Goal: Information Seeking & Learning: Learn about a topic

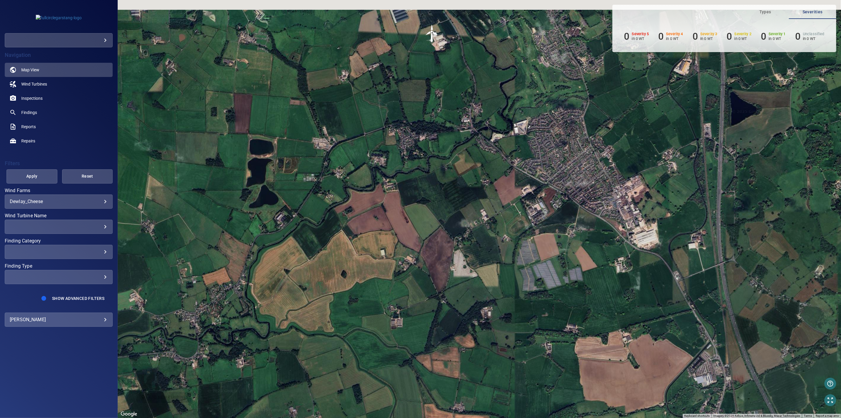
drag, startPoint x: 474, startPoint y: 52, endPoint x: 458, endPoint y: 211, distance: 160.0
click at [458, 211] on div "To activate drag with keyboard, press Alt + Enter. Once in keyboard drag state,…" at bounding box center [480, 209] width 724 height 418
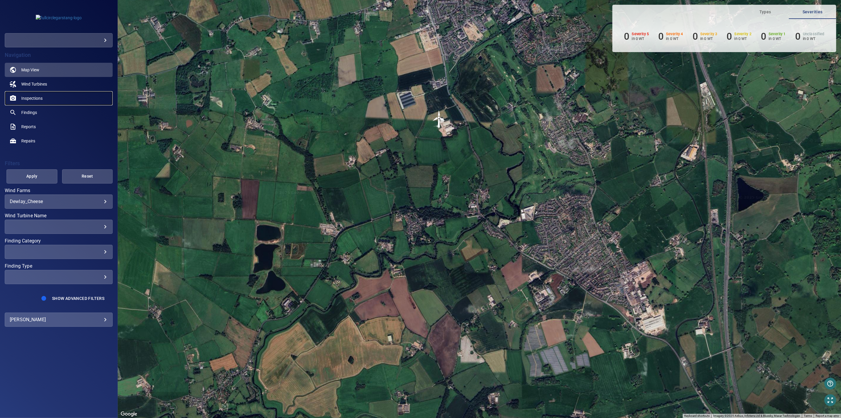
click at [42, 95] on link "Inspections" at bounding box center [59, 98] width 108 height 14
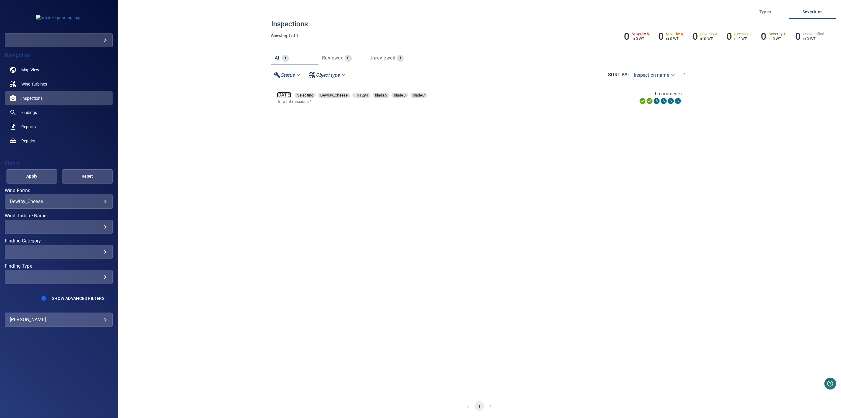
click at [291, 95] on link "10 Sep 2025" at bounding box center [284, 95] width 14 height 6
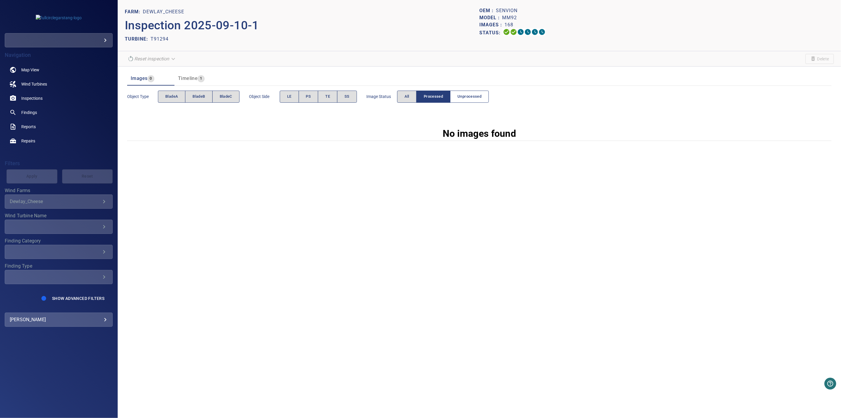
click at [463, 95] on span "Unprocessed" at bounding box center [470, 96] width 24 height 7
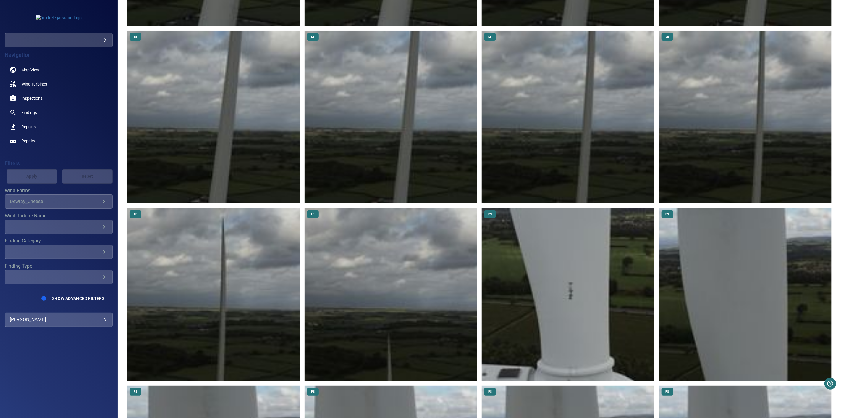
scroll to position [460, 0]
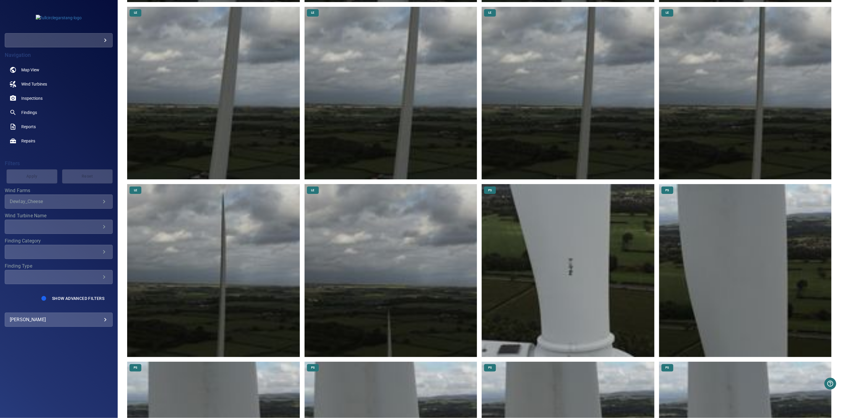
click at [410, 327] on img at bounding box center [391, 270] width 172 height 172
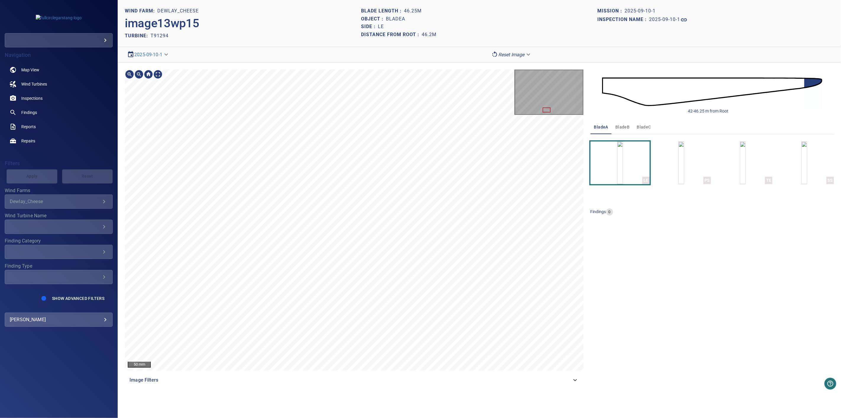
drag, startPoint x: 259, startPoint y: 384, endPoint x: 263, endPoint y: 384, distance: 3.8
click at [259, 384] on div "Image Filters" at bounding box center [354, 380] width 459 height 14
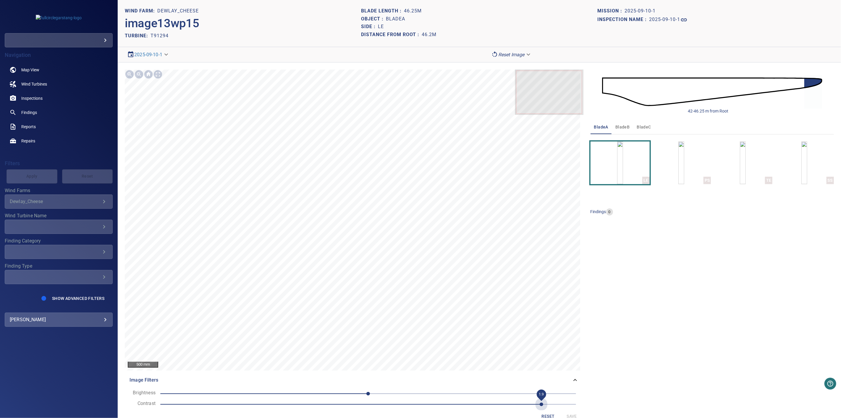
drag, startPoint x: 233, startPoint y: 405, endPoint x: 545, endPoint y: 392, distance: 312.1
click at [545, 392] on form "Brightness 0 Contrast 1.9 Reset Save" at bounding box center [354, 405] width 449 height 32
click at [679, 171] on img "button" at bounding box center [682, 162] width 6 height 43
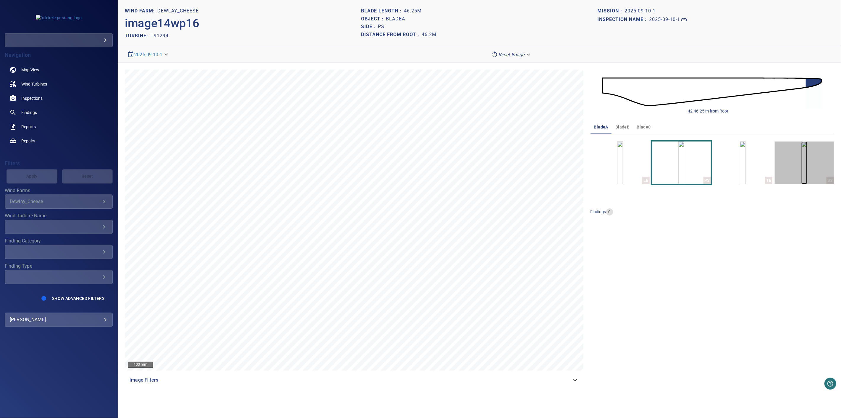
click at [804, 173] on img "button" at bounding box center [805, 162] width 6 height 43
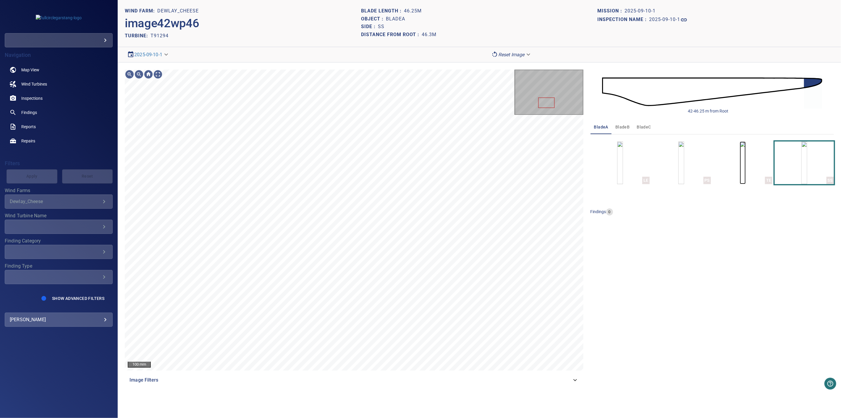
click at [740, 163] on img "button" at bounding box center [743, 162] width 6 height 43
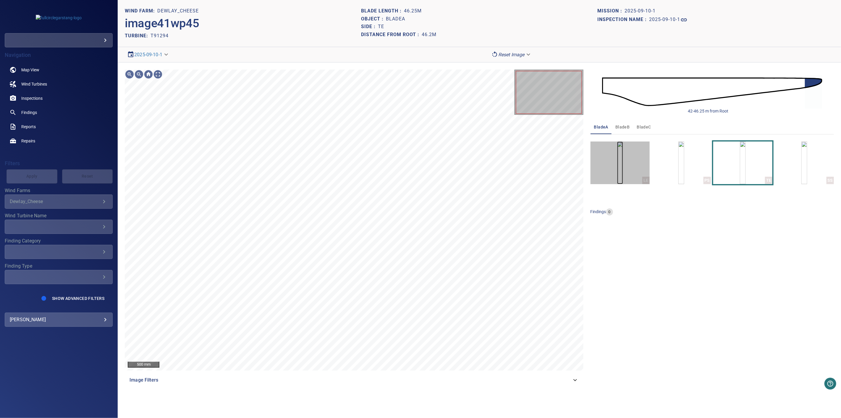
click at [620, 163] on img "button" at bounding box center [620, 162] width 6 height 43
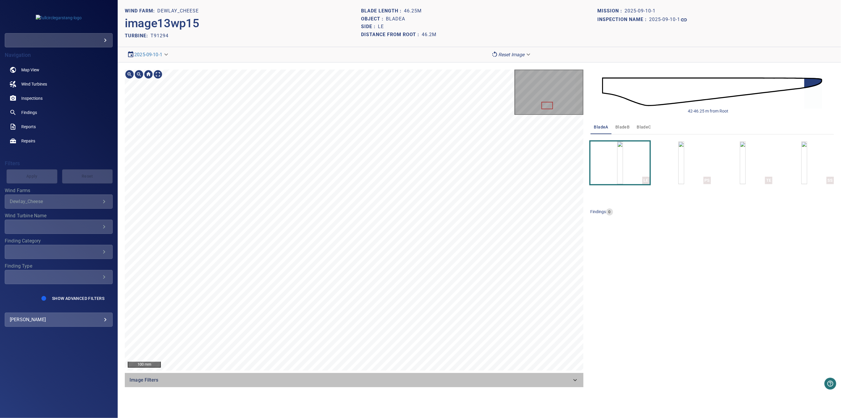
click at [256, 382] on span "Image Filters" at bounding box center [351, 379] width 442 height 7
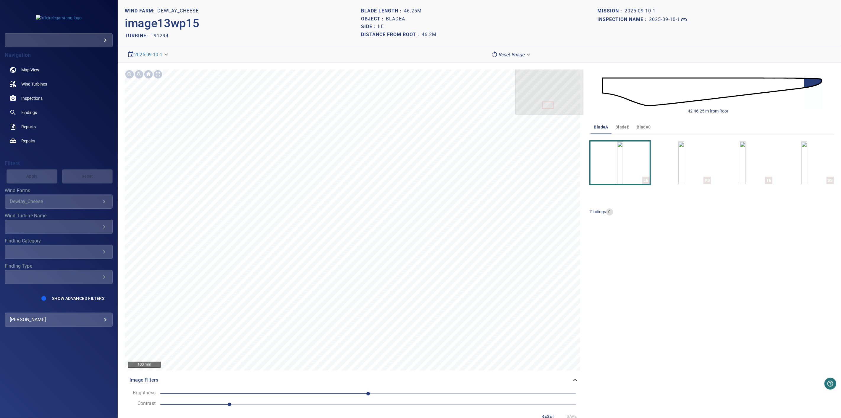
click at [486, 401] on span "1" at bounding box center [368, 404] width 416 height 8
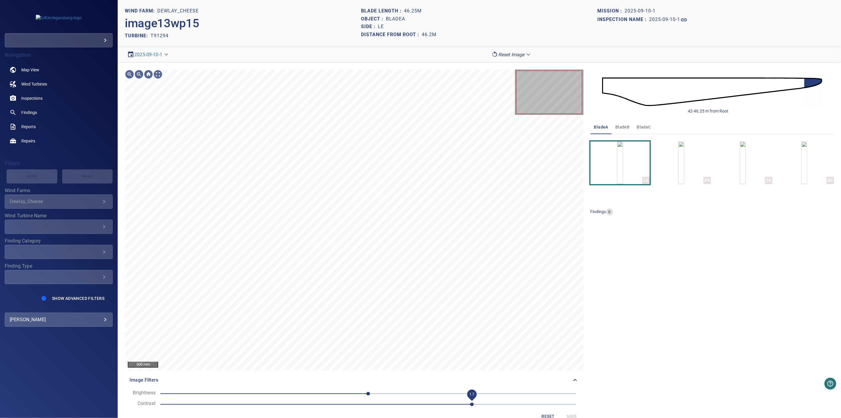
click at [512, 407] on span "1.7" at bounding box center [368, 404] width 416 height 8
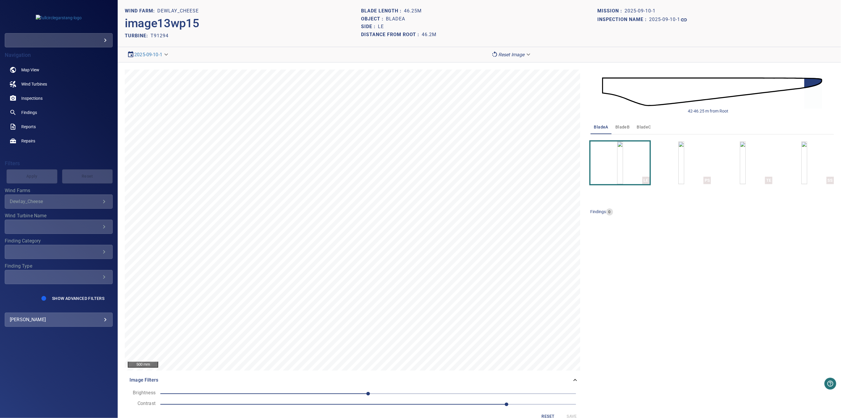
click at [374, 393] on span at bounding box center [368, 393] width 416 height 1
click at [401, 396] on span "0" at bounding box center [368, 393] width 416 height 8
click at [401, 393] on span "20" at bounding box center [403, 394] width 4 height 4
click at [787, 87] on img at bounding box center [712, 91] width 220 height 53
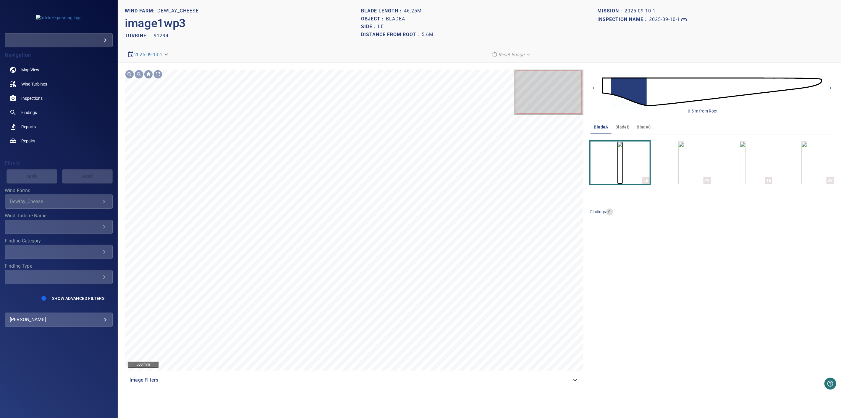
click at [623, 173] on img "button" at bounding box center [620, 162] width 6 height 43
click at [438, 374] on div "500 mm Image Filters" at bounding box center [354, 228] width 459 height 317
click at [745, 88] on img at bounding box center [712, 91] width 220 height 53
click at [746, 88] on img at bounding box center [712, 91] width 220 height 53
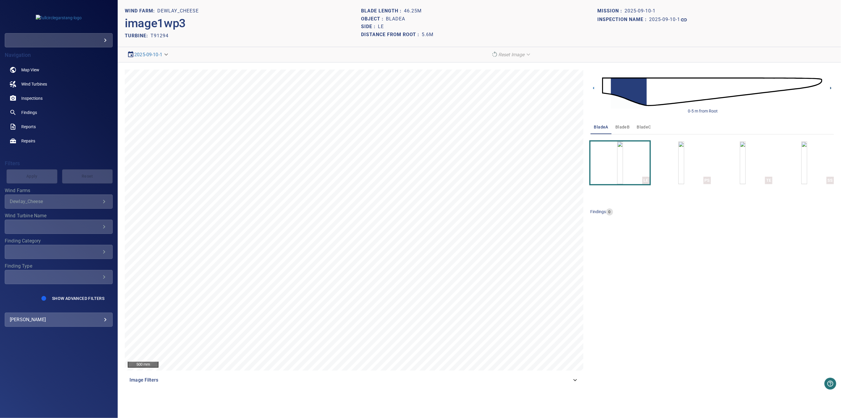
click at [833, 89] on icon at bounding box center [831, 88] width 6 height 6
click at [831, 88] on icon at bounding box center [831, 88] width 1 height 3
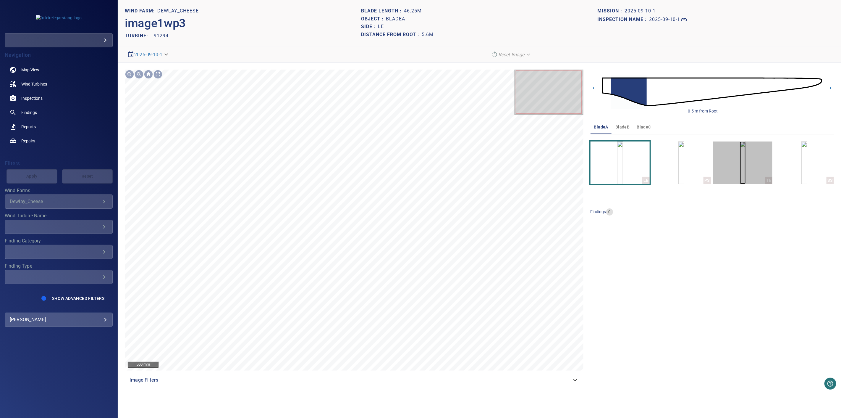
click at [746, 175] on img "button" at bounding box center [743, 162] width 6 height 43
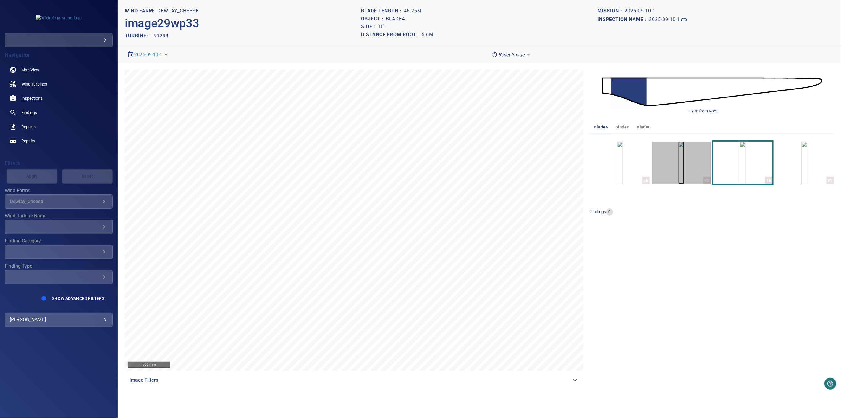
click at [685, 175] on img "button" at bounding box center [682, 162] width 6 height 43
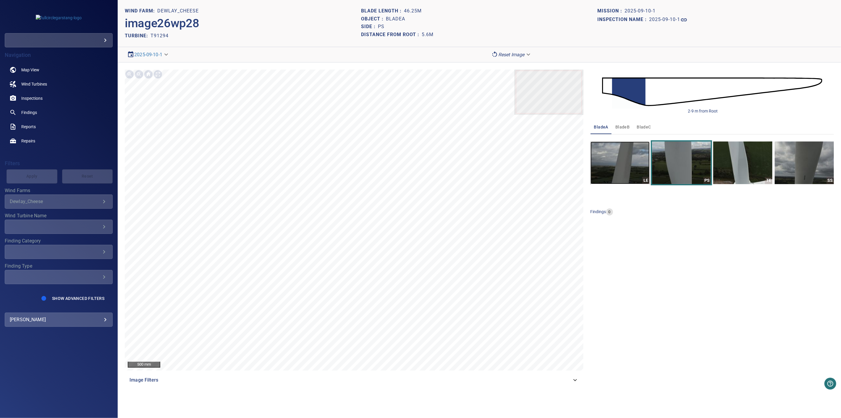
click at [639, 175] on img "button" at bounding box center [620, 162] width 59 height 43
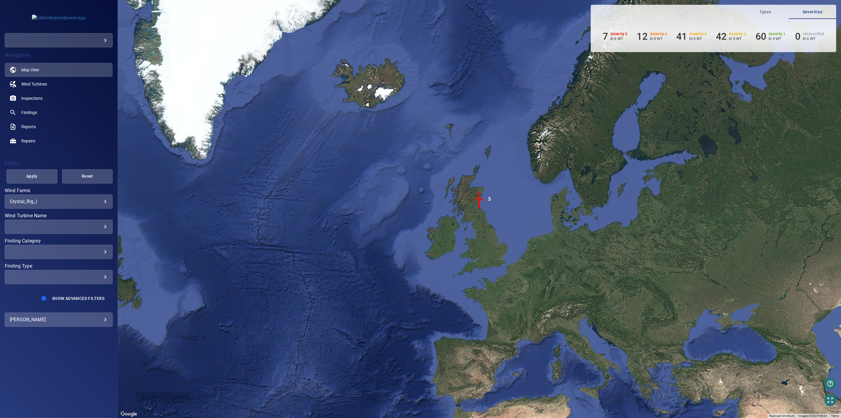
click at [111, 39] on div "​" at bounding box center [59, 40] width 108 height 14
click at [103, 40] on body "**********" at bounding box center [420, 209] width 841 height 418
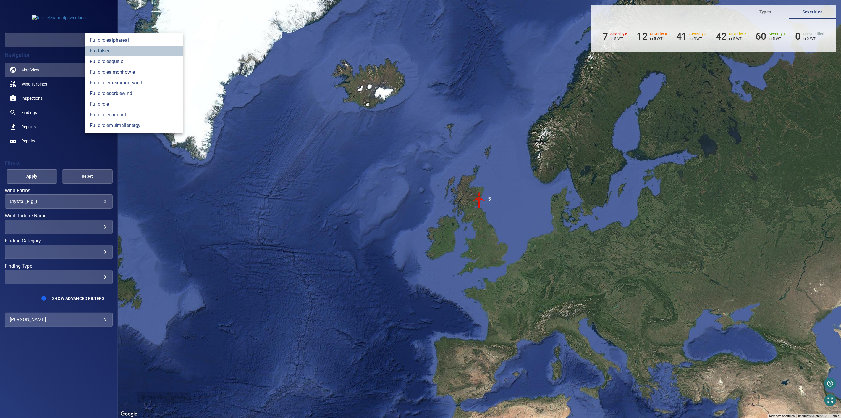
click at [125, 50] on link "fredolsen" at bounding box center [134, 51] width 98 height 11
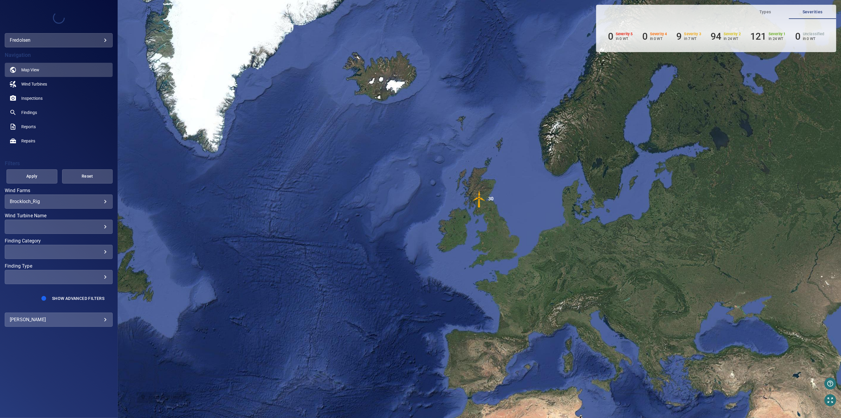
click at [70, 200] on body "**********" at bounding box center [420, 209] width 841 height 418
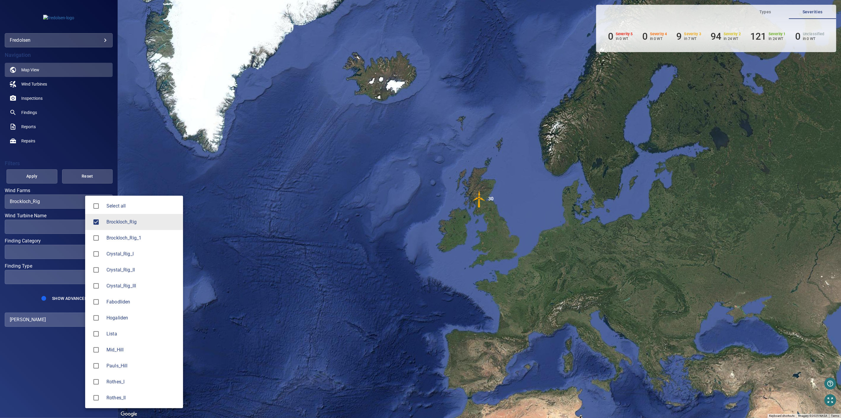
click at [129, 288] on span "Crystal_Rig_III" at bounding box center [143, 285] width 72 height 7
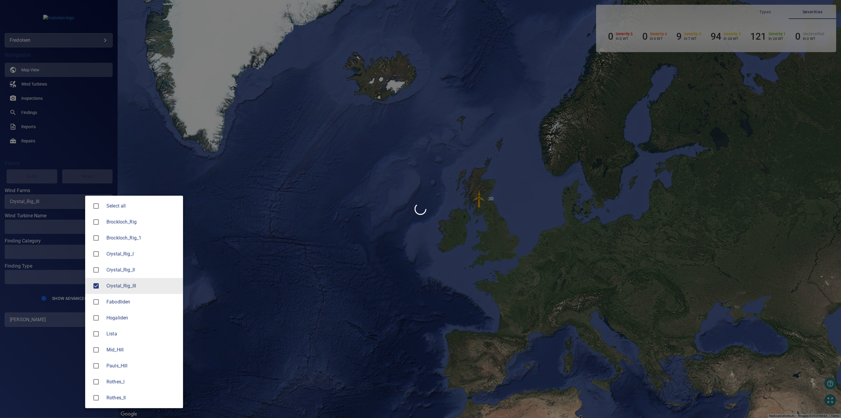
type input "**********"
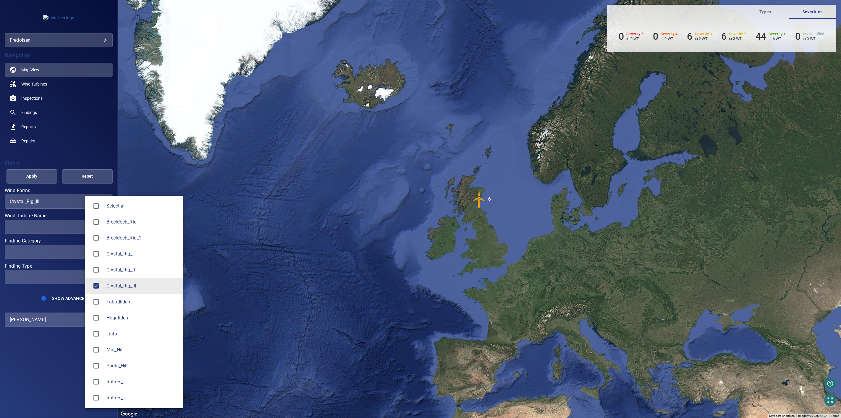
click at [56, 108] on div at bounding box center [420, 209] width 841 height 418
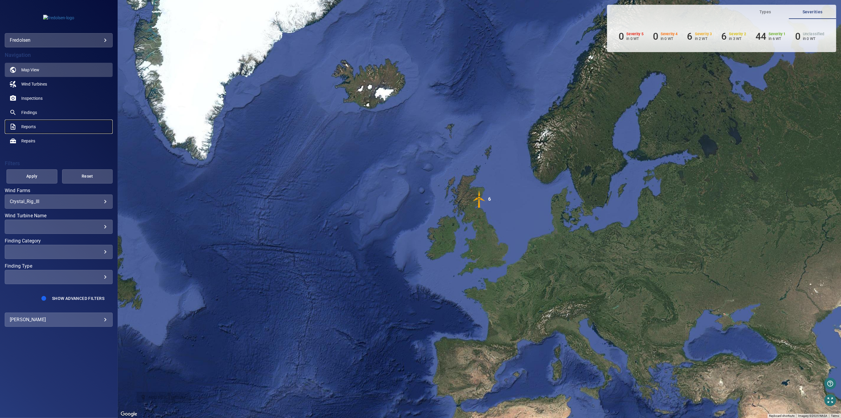
click at [23, 130] on link "Reports" at bounding box center [59, 127] width 108 height 14
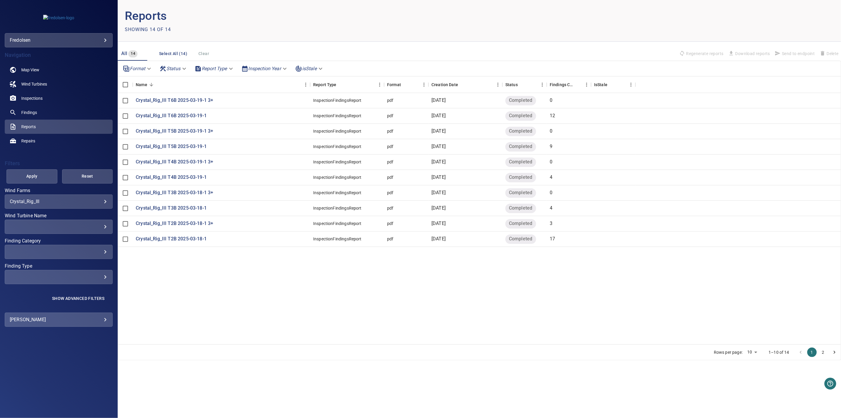
click at [760, 354] on body "**********" at bounding box center [420, 209] width 841 height 418
click at [752, 391] on ul "10 25 50 100" at bounding box center [752, 380] width 17 height 47
click at [751, 393] on li "100" at bounding box center [752, 396] width 17 height 11
type input "***"
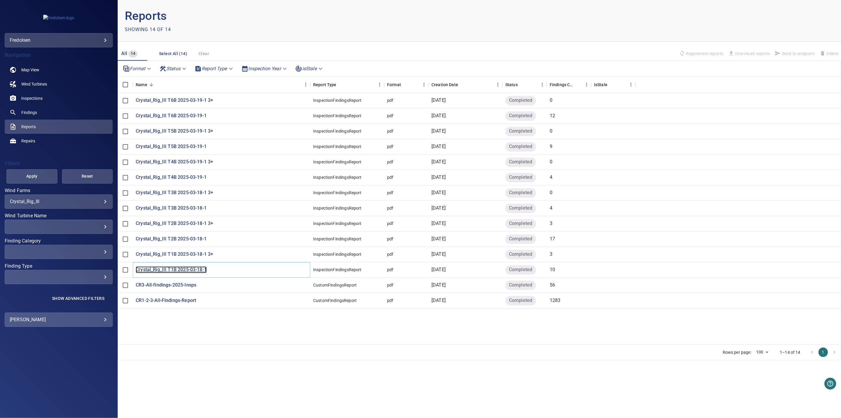
click at [197, 268] on p "Crystal_Rig_III T1B 2025-03-18-1" at bounding box center [171, 269] width 71 height 7
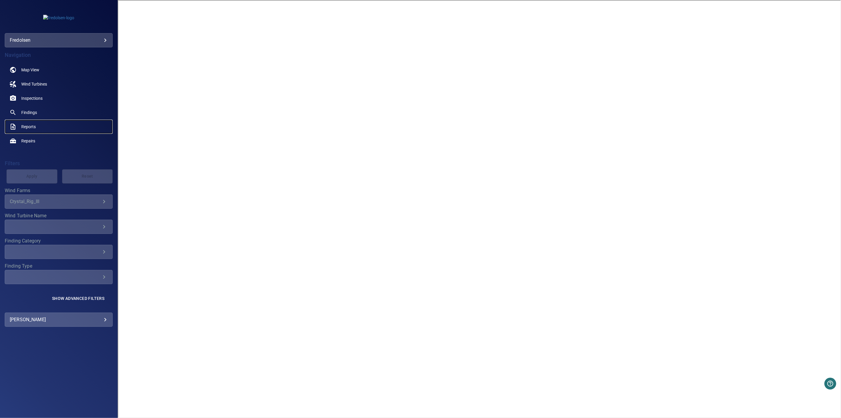
click at [36, 125] on link "Reports" at bounding box center [59, 127] width 108 height 14
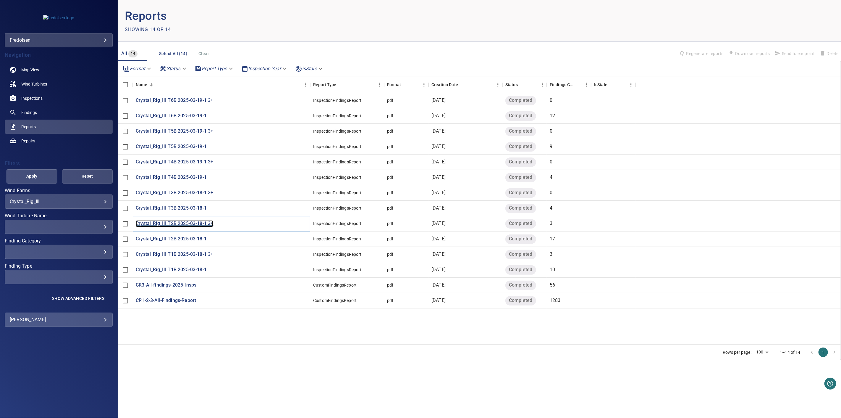
click at [208, 225] on p "Crystal_Rig_III T2B 2025-03-18-1 3+" at bounding box center [175, 223] width 78 height 7
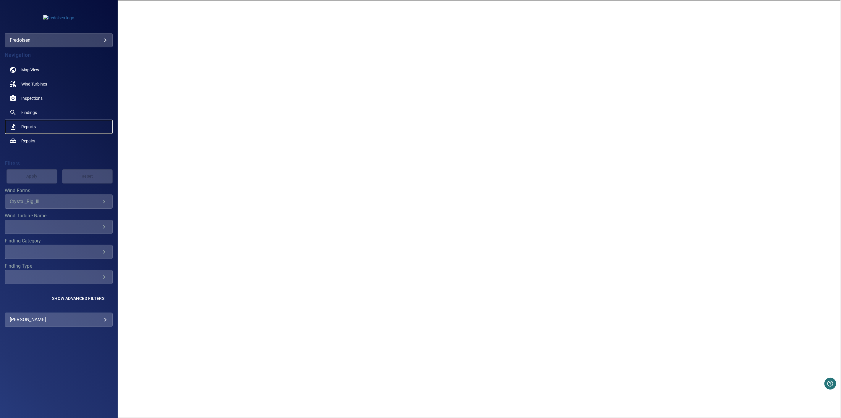
click at [28, 126] on span "Reports" at bounding box center [28, 127] width 14 height 6
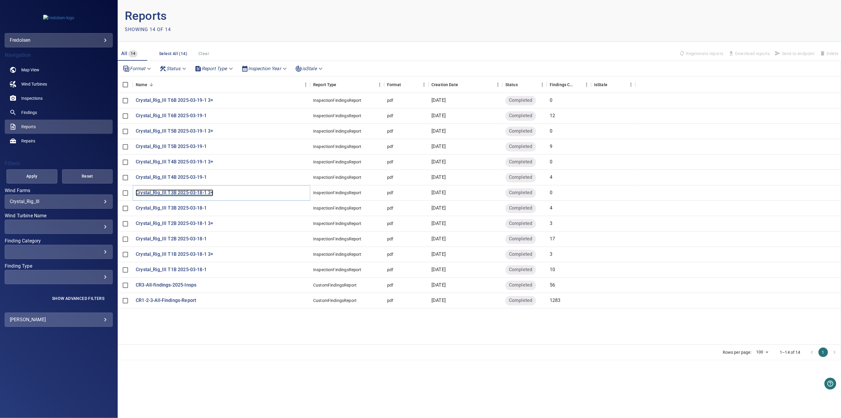
click at [188, 192] on p "Crystal_Rig_III T3B 2025-03-18-1 3+" at bounding box center [175, 192] width 78 height 7
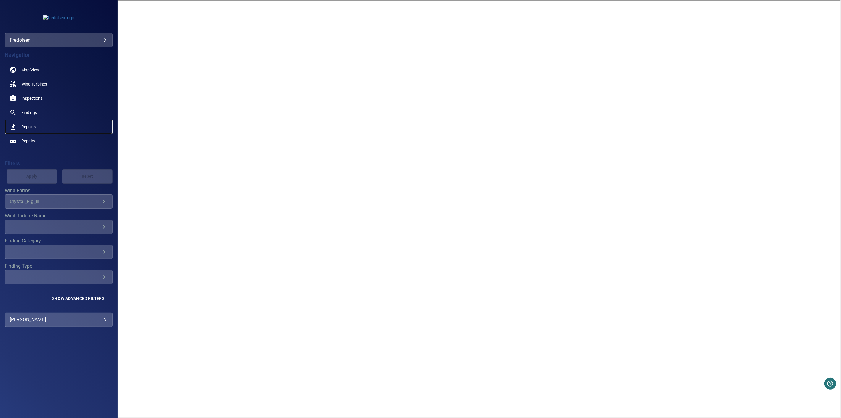
click at [29, 122] on link "Reports" at bounding box center [59, 127] width 108 height 14
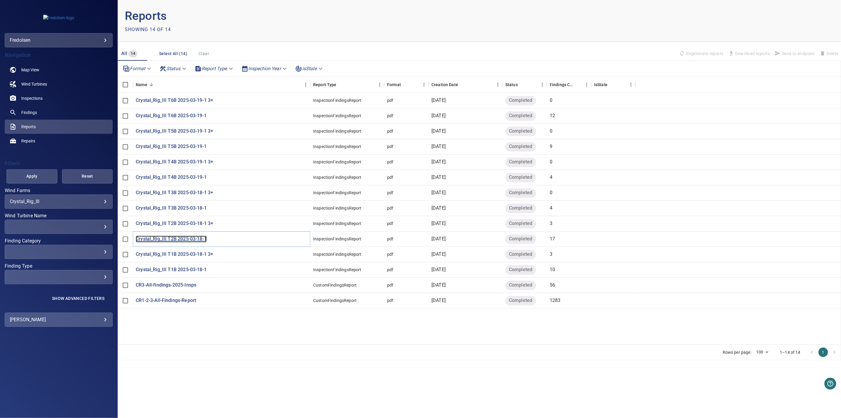
click at [196, 240] on p "Crystal_Rig_III T2B 2025-03-18-1" at bounding box center [171, 239] width 71 height 7
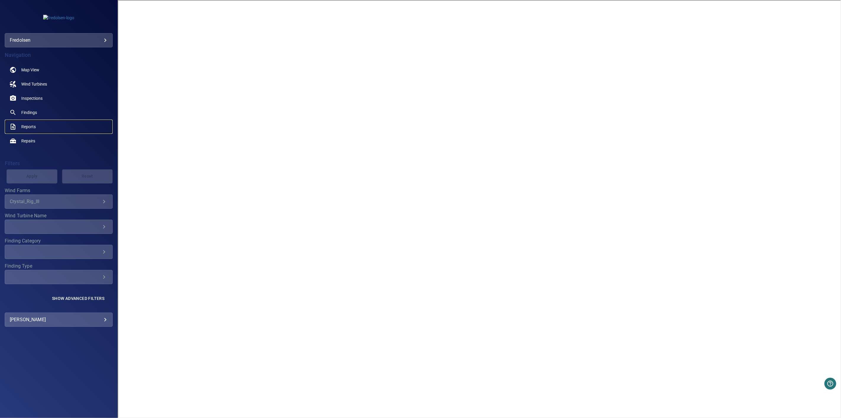
click at [26, 124] on span "Reports" at bounding box center [28, 127] width 14 height 6
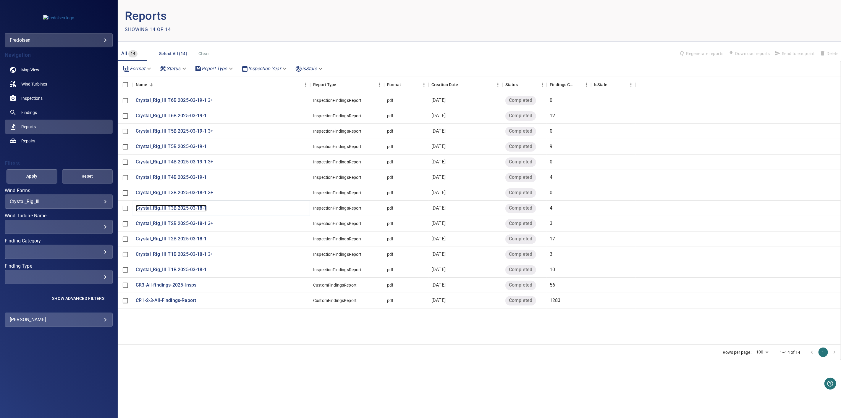
click at [188, 210] on p "Crystal_Rig_III T3B 2025-03-18-1" at bounding box center [171, 208] width 71 height 7
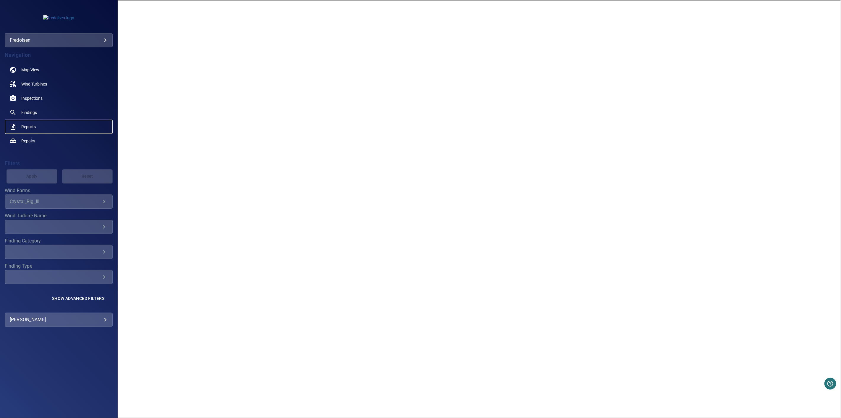
click at [37, 127] on link "Reports" at bounding box center [59, 127] width 108 height 14
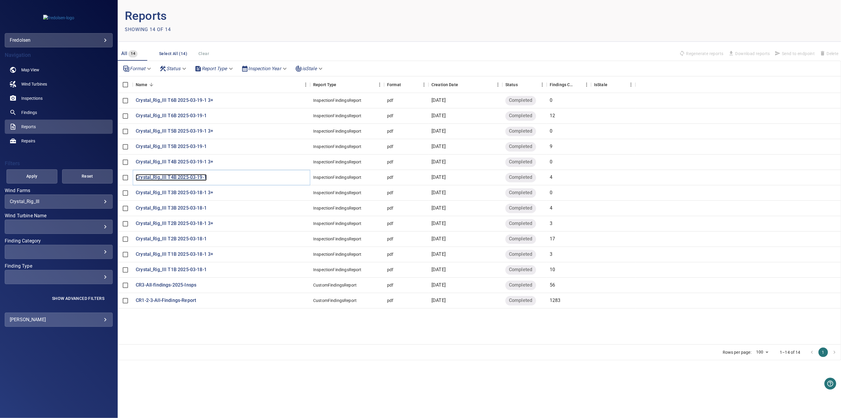
click at [202, 176] on p "Crystal_Rig_III T4B 2025-03-19-1" at bounding box center [171, 177] width 71 height 7
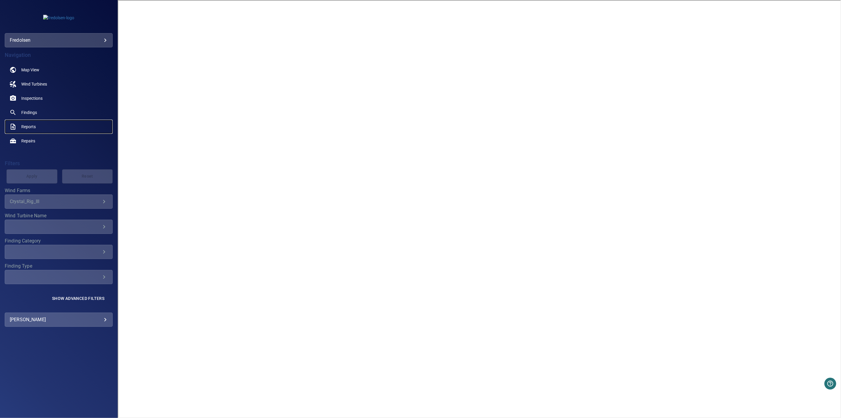
click at [31, 125] on span "Reports" at bounding box center [28, 127] width 14 height 6
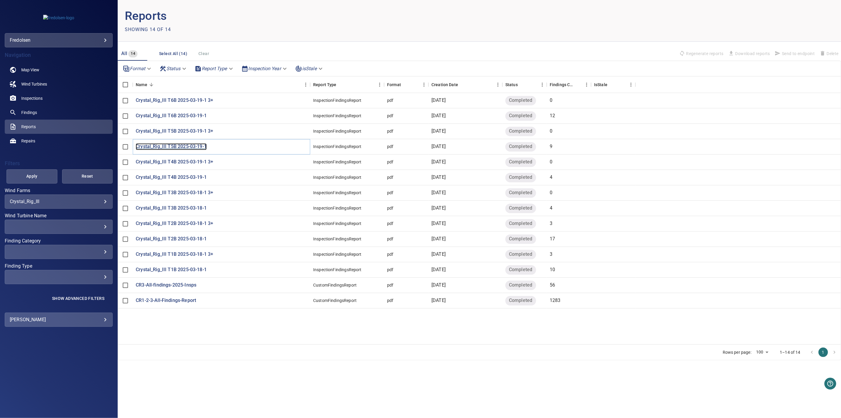
click at [195, 146] on p "Crystal_Rig_III T5B 2025-03-19-1" at bounding box center [171, 146] width 71 height 7
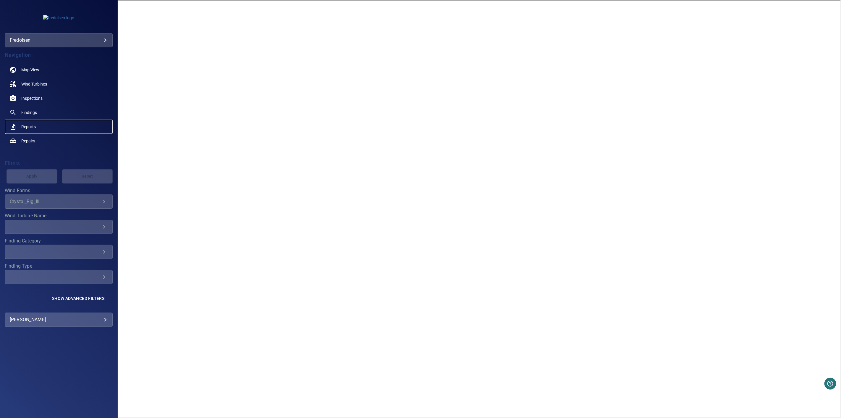
click at [33, 123] on link "Reports" at bounding box center [59, 127] width 108 height 14
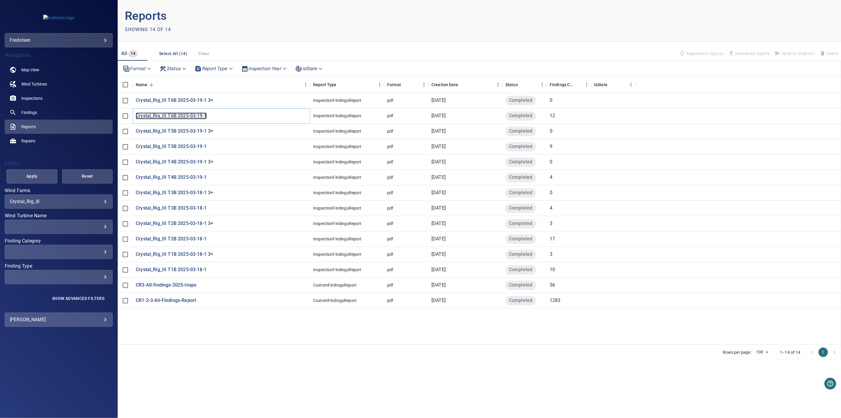
click at [188, 114] on p "Crystal_Rig_III T6B 2025-03-19-1" at bounding box center [171, 115] width 71 height 7
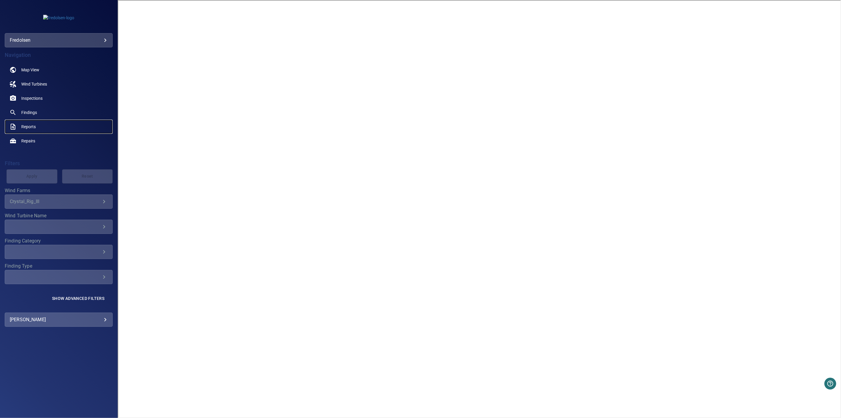
click at [23, 126] on span "Reports" at bounding box center [28, 127] width 14 height 6
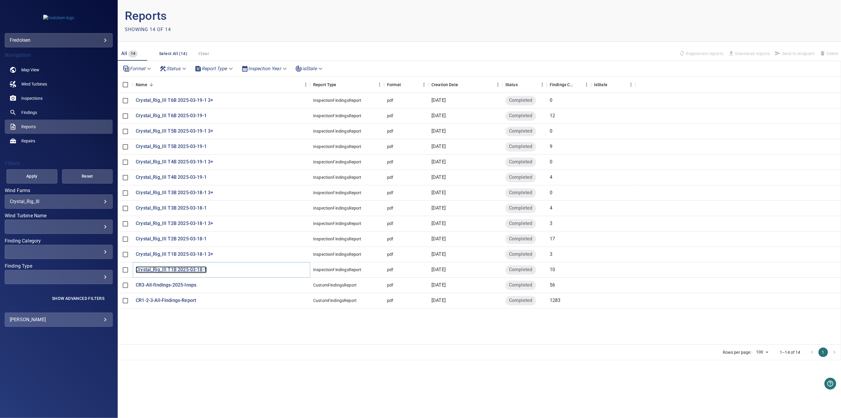
click at [198, 270] on p "Crystal_Rig_III T1B 2025-03-18-1" at bounding box center [171, 269] width 71 height 7
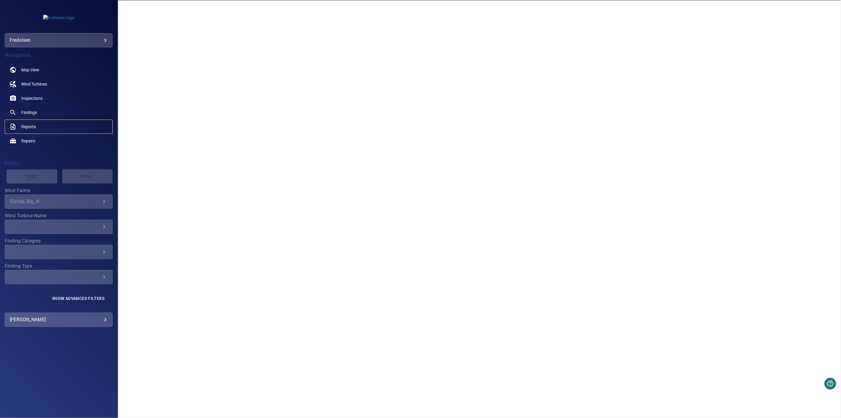
click at [25, 124] on span "Reports" at bounding box center [28, 127] width 14 height 6
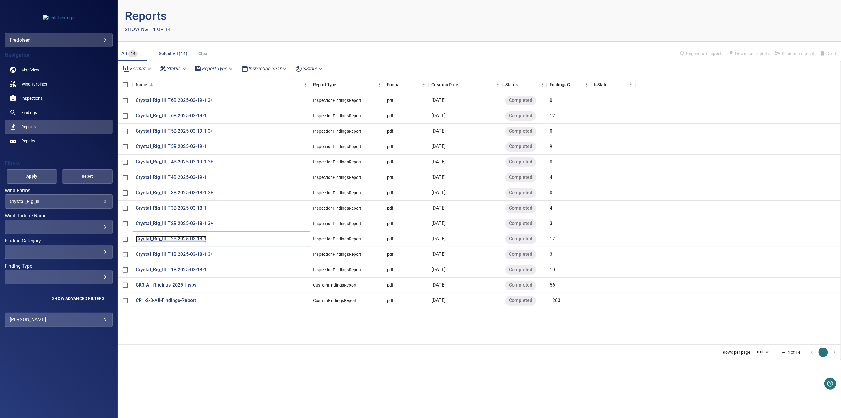
click at [191, 236] on p "Crystal_Rig_III T2B 2025-03-18-1" at bounding box center [171, 239] width 71 height 7
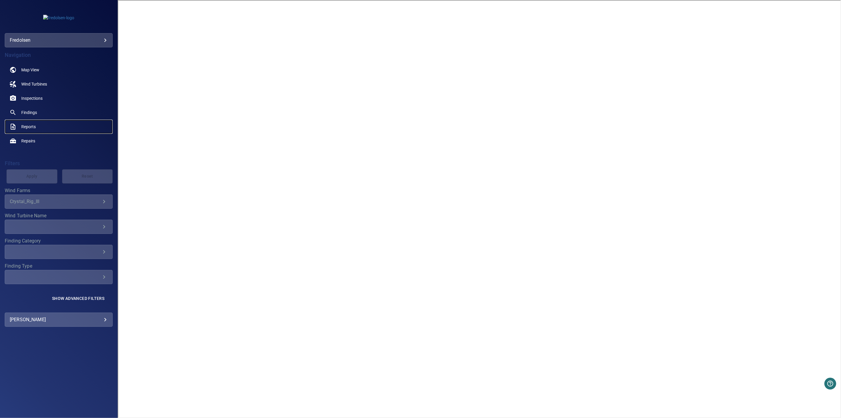
click at [27, 124] on span "Reports" at bounding box center [28, 127] width 14 height 6
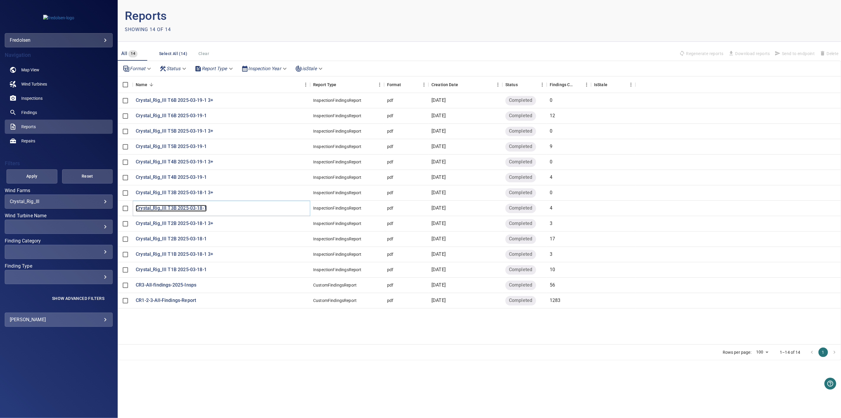
click at [195, 207] on p "Crystal_Rig_III T3B 2025-03-18-1" at bounding box center [171, 208] width 71 height 7
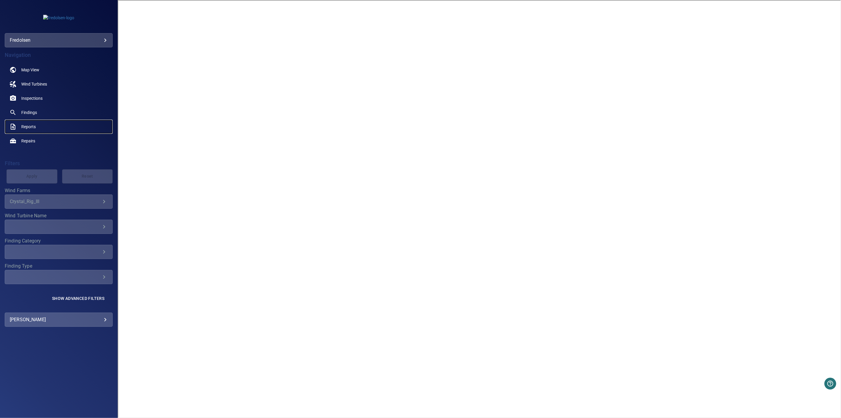
click at [38, 123] on link "Reports" at bounding box center [59, 127] width 108 height 14
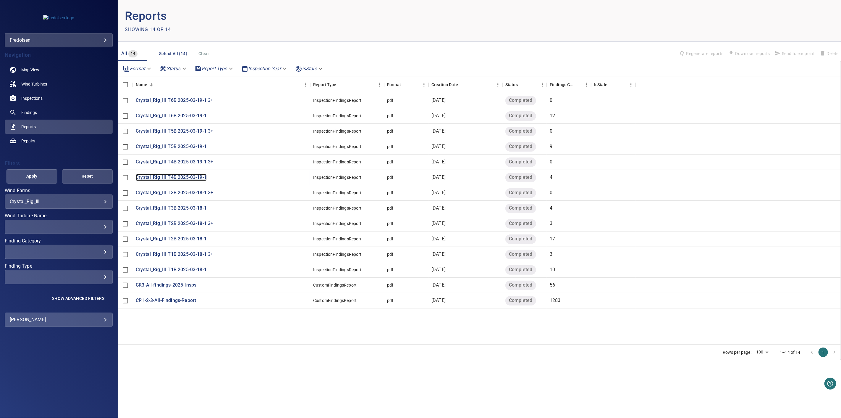
click at [197, 177] on p "Crystal_Rig_III T4B 2025-03-19-1" at bounding box center [171, 177] width 71 height 7
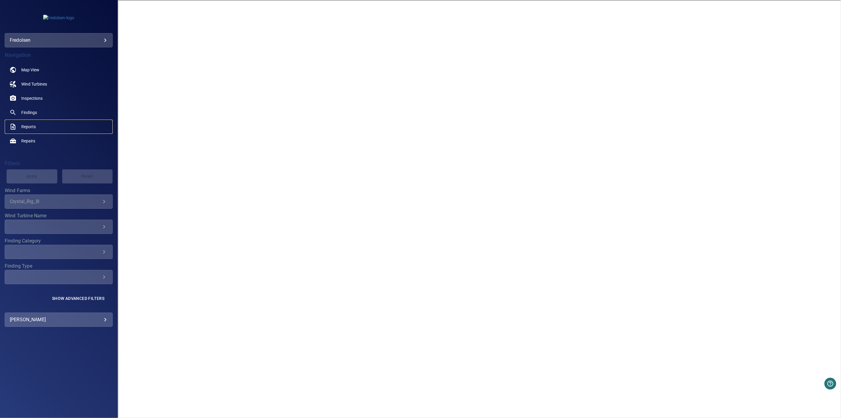
click at [31, 125] on span "Reports" at bounding box center [28, 127] width 14 height 6
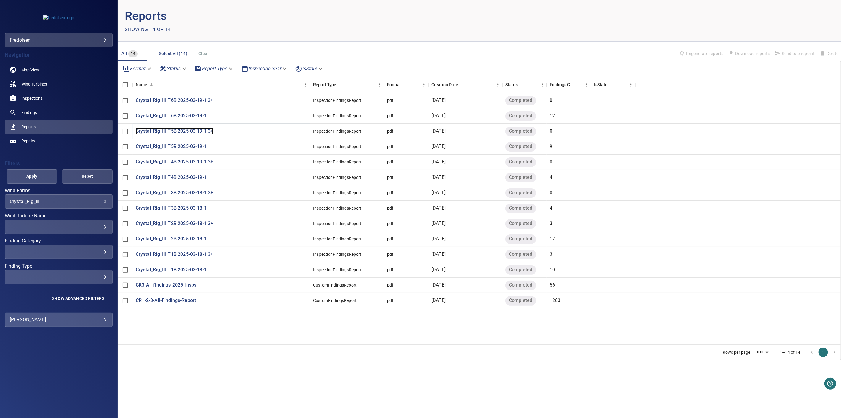
click at [203, 133] on p "Crystal_Rig_III T5B 2025-03-19-1 3+" at bounding box center [175, 131] width 78 height 7
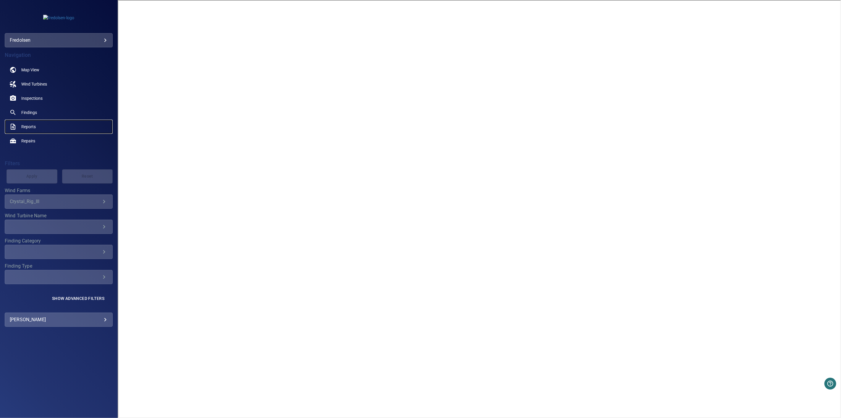
click at [25, 124] on span "Reports" at bounding box center [28, 127] width 14 height 6
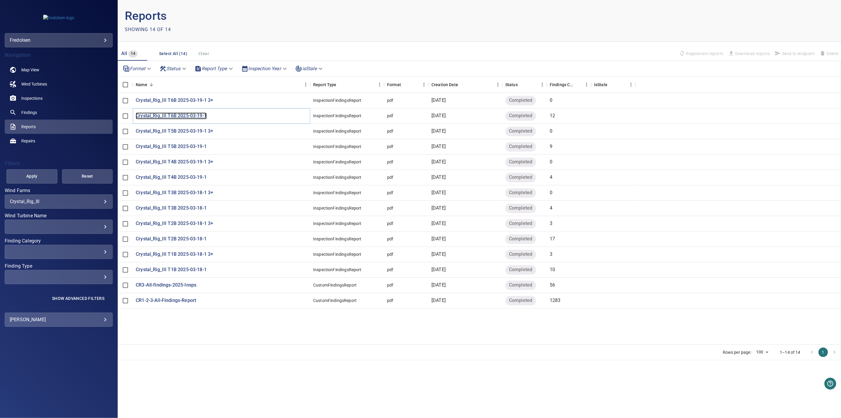
click at [181, 116] on p "Crystal_Rig_III T6B 2025-03-19-1" at bounding box center [171, 115] width 71 height 7
